Goal: Task Accomplishment & Management: Complete application form

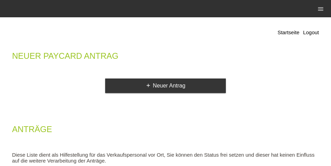
click at [131, 94] on div "Startseite Logout Neuer Paycard Antrag add Neuer Antrag Anträge Diese Liste die…" at bounding box center [165, 133] width 317 height 224
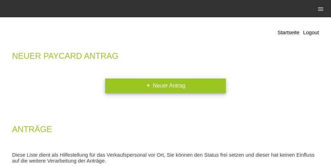
click at [133, 85] on link "add Neuer Antrag" at bounding box center [165, 85] width 121 height 14
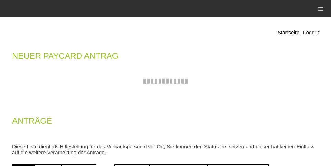
scroll to position [79, 0]
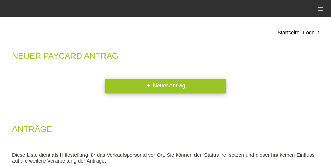
click at [138, 84] on link "add Neuer Antrag" at bounding box center [165, 85] width 121 height 14
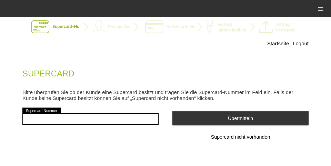
scroll to position [22, 0]
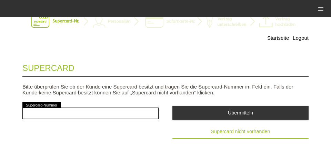
click at [267, 136] on button "Supercard nicht vorhanden" at bounding box center [240, 131] width 136 height 14
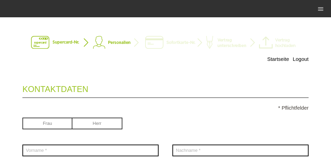
scroll to position [22, 0]
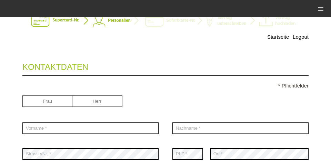
click at [61, 100] on input "radio" at bounding box center [47, 100] width 50 height 10
radio input "true"
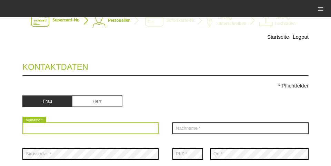
click at [51, 125] on input "text" at bounding box center [90, 128] width 136 height 12
type input "[PERSON_NAME]"
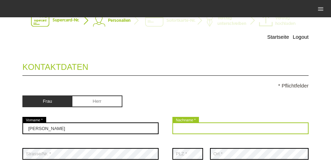
click at [208, 130] on input "text" at bounding box center [240, 128] width 136 height 12
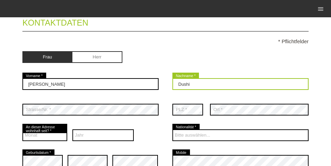
scroll to position [88, 0]
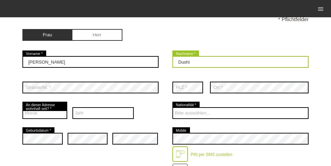
type input "Dushi"
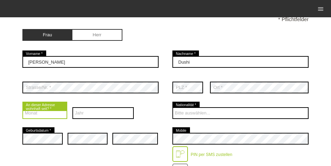
click at [37, 115] on select "Monat 01 02 03 04 05 06 07 08 09 10 11 12" at bounding box center [44, 113] width 45 height 12
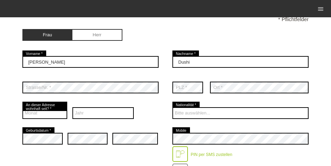
click at [88, 121] on div "Jahr 2025 2024 2023 2022 2021 2020 2019 2018 2017 2016 2015 2014 2013" at bounding box center [102, 113] width 61 height 26
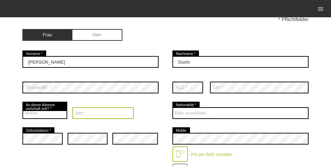
click at [87, 115] on select "Jahr 2025 2024 2023 2022 2021 2020 2019 2018 2017 2016" at bounding box center [102, 113] width 61 height 12
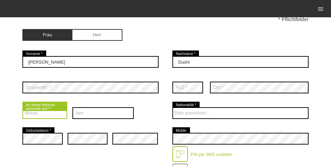
click at [33, 116] on select "Monat 01 02 03 04 05 06 07 08 09 10 11 12" at bounding box center [44, 113] width 45 height 12
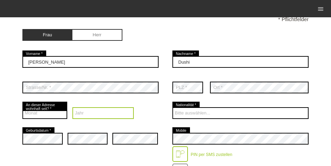
click at [104, 114] on select "Jahr 2025 2024 2023 2022 2021 2020 2019 2018 2017 2016" at bounding box center [102, 113] width 61 height 12
select select "2022"
click at [72, 108] on select "Jahr 2025 2024 2023 2022 2021 2020 2019 2018 2017 2016" at bounding box center [102, 113] width 61 height 12
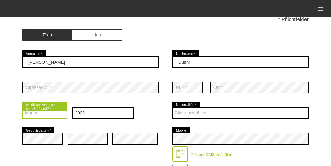
click at [34, 113] on select "Monat 01 02 03 04 05 06 07 08 09 10 11 12" at bounding box center [44, 113] width 45 height 12
select select "12"
click at [22, 108] on select "Monat 01 02 03 04 05 06 07 08 09 10 11 12" at bounding box center [44, 113] width 45 height 12
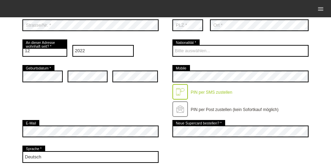
scroll to position [154, 0]
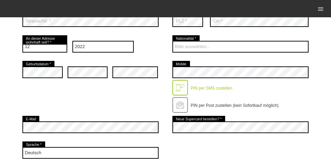
drag, startPoint x: 40, startPoint y: 97, endPoint x: 44, endPoint y: 87, distance: 10.5
click at [41, 97] on div "error Geburtsdatum * error error error Mobile" at bounding box center [165, 86] width 286 height 55
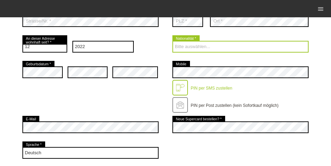
click at [202, 52] on select "Bitte auswählen... [GEOGRAPHIC_DATA] [GEOGRAPHIC_DATA] [GEOGRAPHIC_DATA] [GEOGR…" at bounding box center [240, 47] width 136 height 12
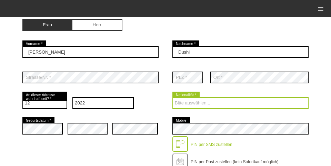
scroll to position [120, 0]
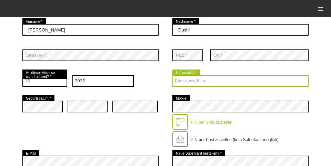
click at [202, 80] on select "Bitte auswählen... [GEOGRAPHIC_DATA] [GEOGRAPHIC_DATA] [GEOGRAPHIC_DATA] [GEOGR…" at bounding box center [240, 81] width 136 height 12
select select "XK"
click at [172, 75] on select "Bitte auswählen... [GEOGRAPHIC_DATA] [GEOGRAPHIC_DATA] [GEOGRAPHIC_DATA] [GEOGR…" at bounding box center [240, 81] width 136 height 12
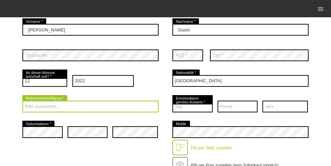
click at [51, 107] on select "Bitte auswählen... C B B - Flüchtlingsstatus Andere" at bounding box center [90, 106] width 136 height 12
select select "B"
click at [22, 101] on select "Bitte auswählen... C B B - Flüchtlingsstatus Andere" at bounding box center [90, 106] width 136 height 12
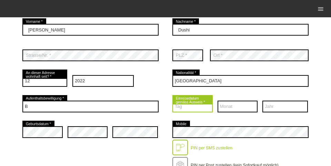
click at [176, 105] on select "Tag 01 02 03 04 05 06 07 08 09 10 11 12 13 14 15 16 17" at bounding box center [192, 106] width 40 height 12
click at [183, 106] on select "Tag 01 02 03 04 05 06 07 08 09 10 11 12 13 14 15 16 17" at bounding box center [192, 106] width 40 height 12
select select "04"
click at [172, 101] on select "Tag 01 02 03 04 05 06 07 08 09 10 11 12 13 14 15 16 17" at bounding box center [192, 106] width 40 height 12
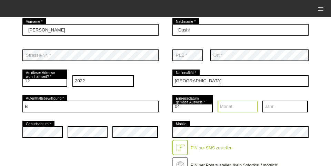
click at [252, 103] on select "Monat 01 02 03 04 05 06 07 08 09 10 11 12" at bounding box center [238, 106] width 40 height 12
select select "02"
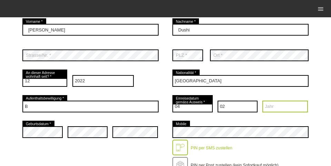
click at [263, 106] on select "Jahr 2025 2024 2023 2022 2021 2020 2019 2018 2017 2016" at bounding box center [285, 106] width 46 height 12
select select "2005"
click at [106, 144] on div "error" at bounding box center [88, 132] width 40 height 26
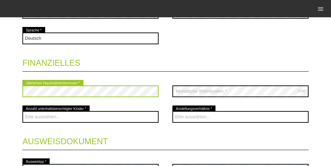
scroll to position [301, 0]
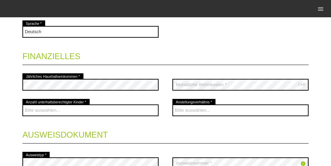
click at [185, 58] on legend "Finanzielles" at bounding box center [165, 54] width 286 height 20
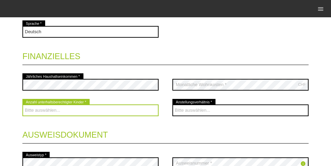
click at [123, 111] on select "Bitte auswählen... 0 1 2 3 4 5 6 7 8 9" at bounding box center [90, 110] width 136 height 12
select select "0"
click at [22, 105] on select "Bitte auswählen... 0 1 2 3 4 5 6 7 8 9" at bounding box center [90, 110] width 136 height 12
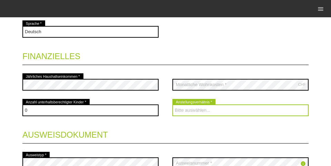
click at [184, 109] on select "Bitte auswählen... Unbefristet Befristet Lehrling/Student Pensioniert Nicht arb…" at bounding box center [240, 110] width 136 height 12
select select "INDEPENDENT"
click at [172, 105] on select "Bitte auswählen... Unbefristet Befristet Lehrling/Student Pensioniert Nicht arb…" at bounding box center [240, 110] width 136 height 12
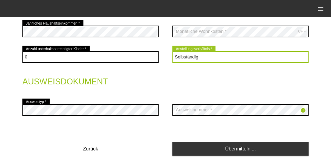
scroll to position [367, 0]
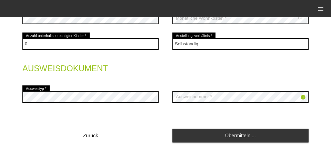
click at [91, 106] on div "error Ausweistyp *" at bounding box center [90, 97] width 136 height 26
click at [91, 103] on div "error Ausweistyp *" at bounding box center [90, 97] width 136 height 26
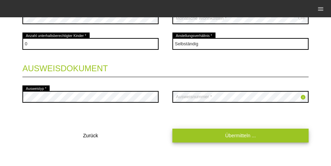
click at [198, 133] on link "Übermitteln ..." at bounding box center [240, 134] width 136 height 13
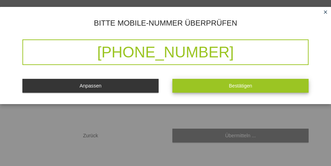
click at [172, 88] on button "Bestätigen" at bounding box center [240, 85] width 136 height 13
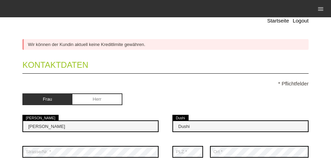
scroll to position [44, 0]
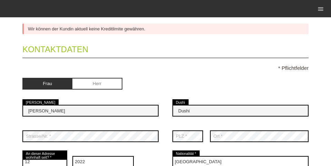
scroll to position [54, 0]
